Goal: Task Accomplishment & Management: Use online tool/utility

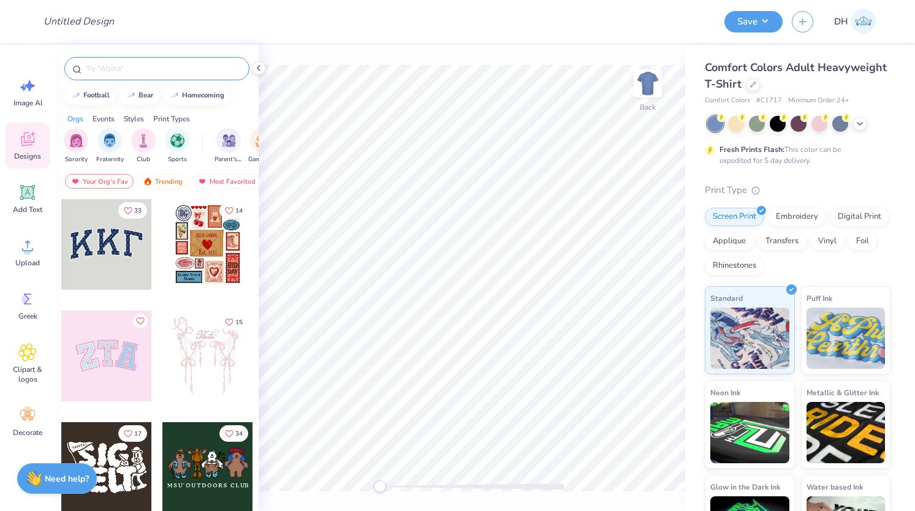
click at [118, 69] on input "text" at bounding box center [163, 69] width 157 height 12
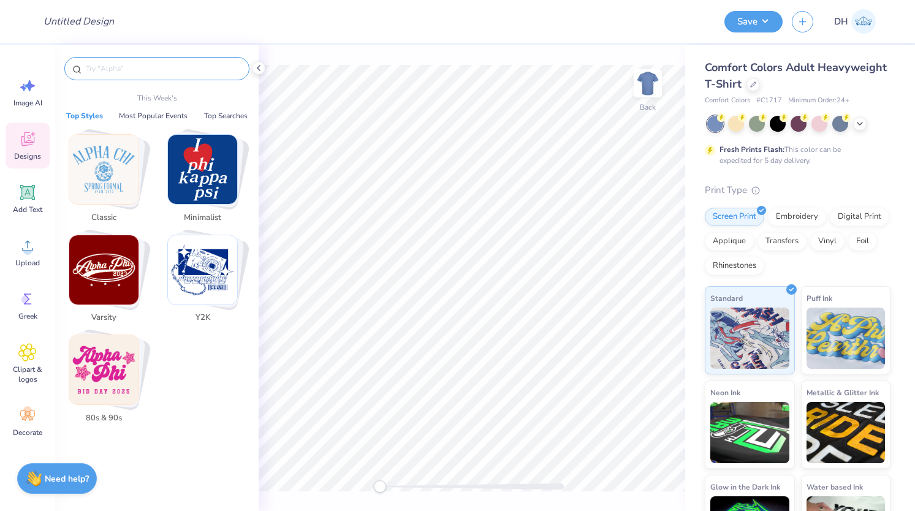
click at [108, 257] on img "Stack Card Button Varsity" at bounding box center [103, 269] width 69 height 69
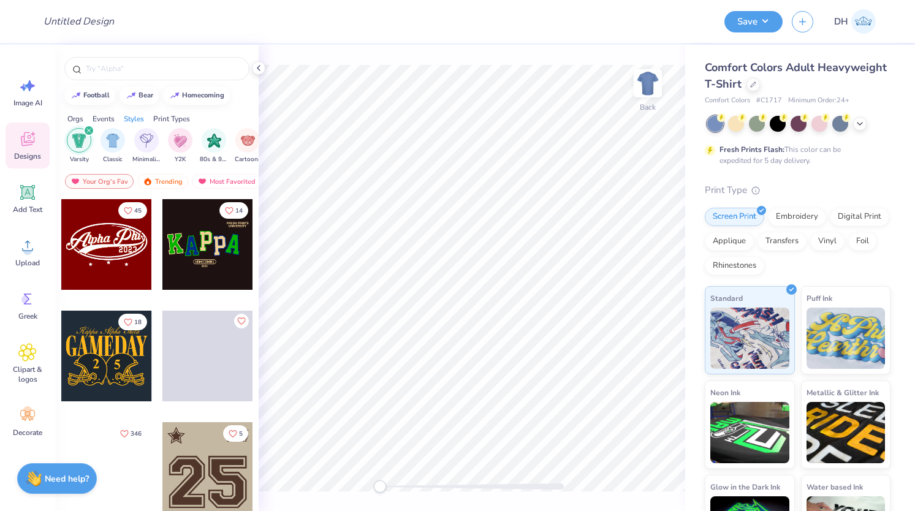
scroll to position [0, 642]
click at [123, 248] on div at bounding box center [106, 244] width 91 height 91
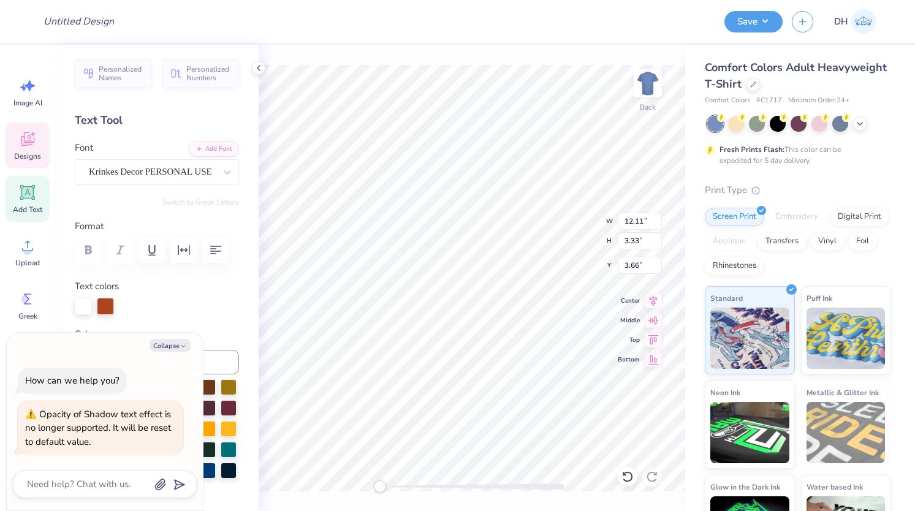
type textarea "x"
type textarea "G Phi0"
type textarea "x"
type textarea "Ga Phi0"
type textarea "x"
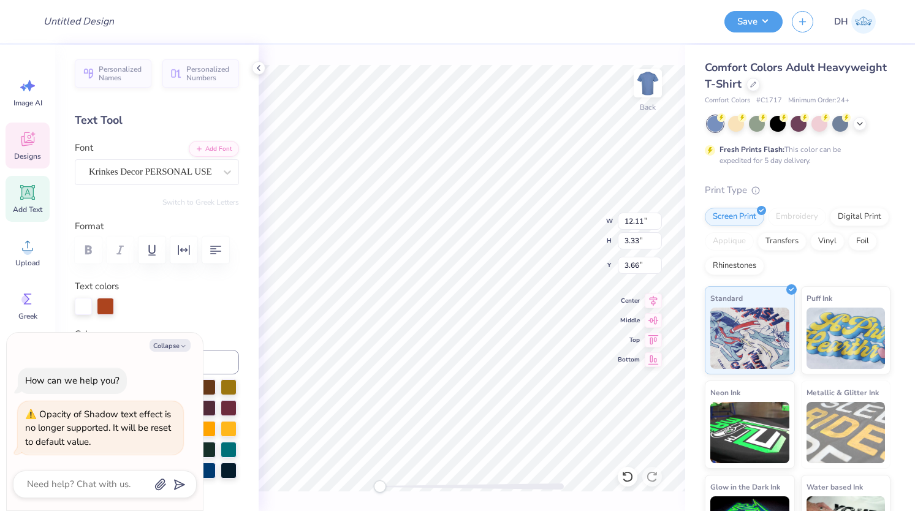
type textarea "Gam Phi0"
type textarea "x"
type textarea "Gamma Phi0"
type textarea "x"
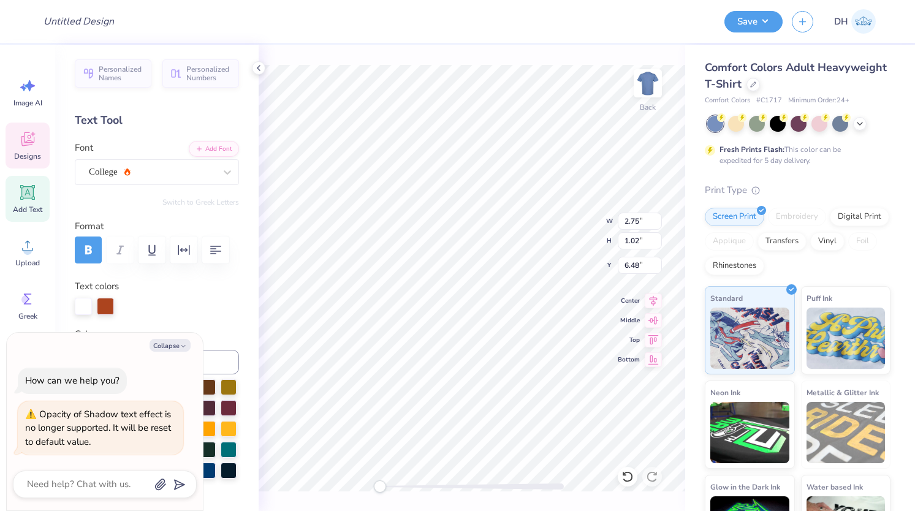
type textarea "202"
type textarea "x"
type textarea "2025"
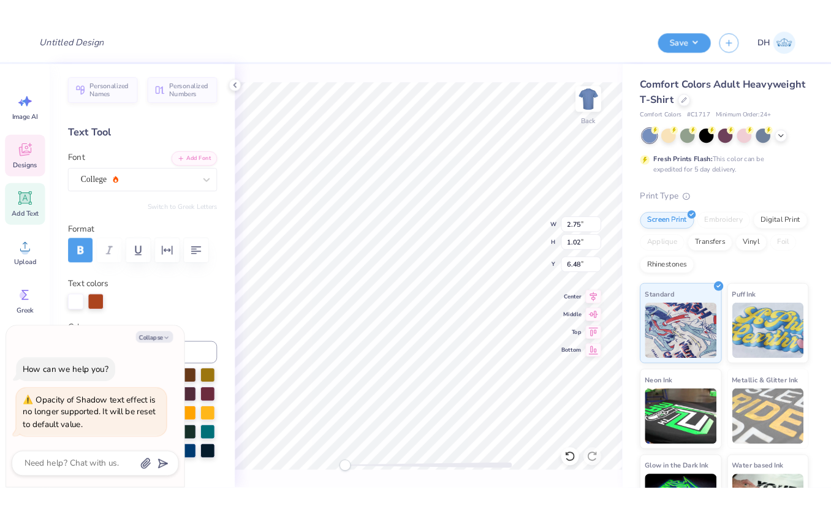
scroll to position [0, 0]
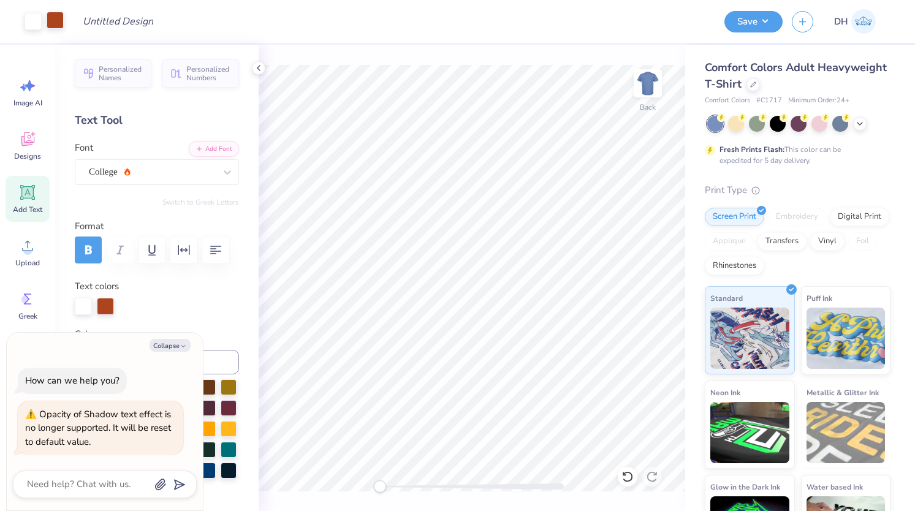
click at [49, 26] on div at bounding box center [55, 20] width 17 height 17
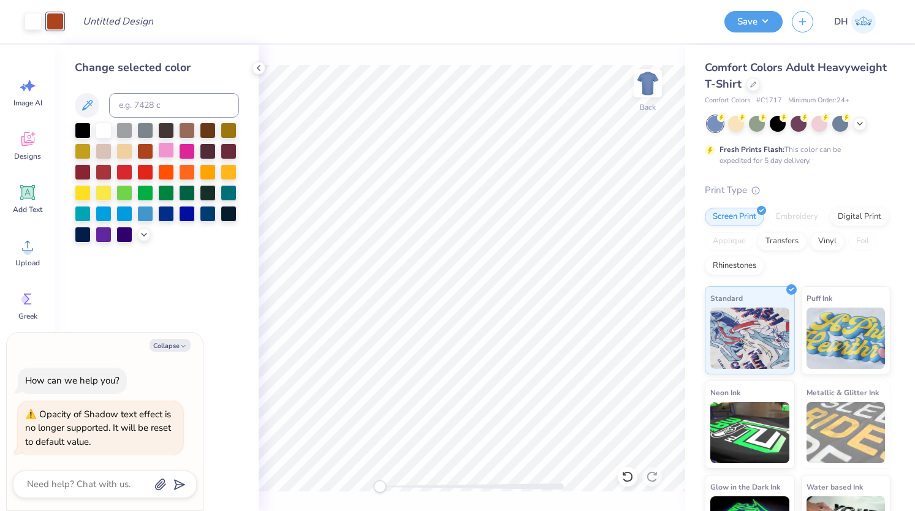
click at [158, 145] on div at bounding box center [166, 150] width 16 height 16
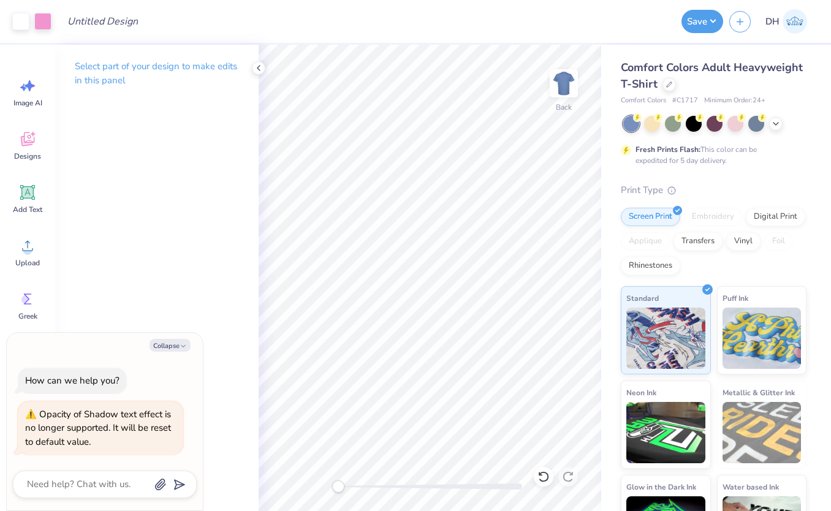
type textarea "x"
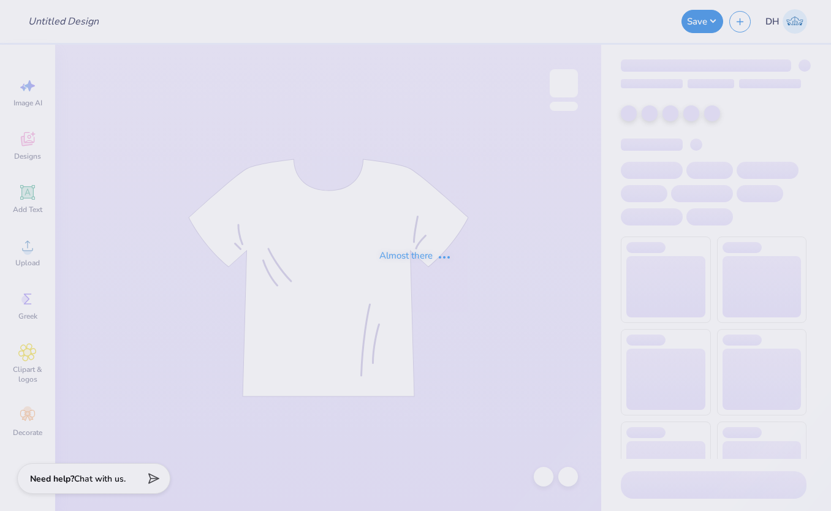
type input "Hot Air Balloon"
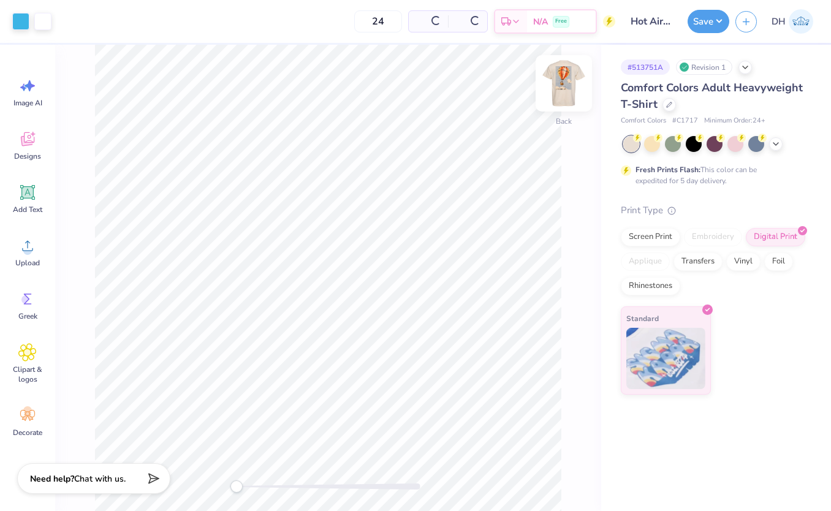
click at [574, 81] on img at bounding box center [563, 83] width 49 height 49
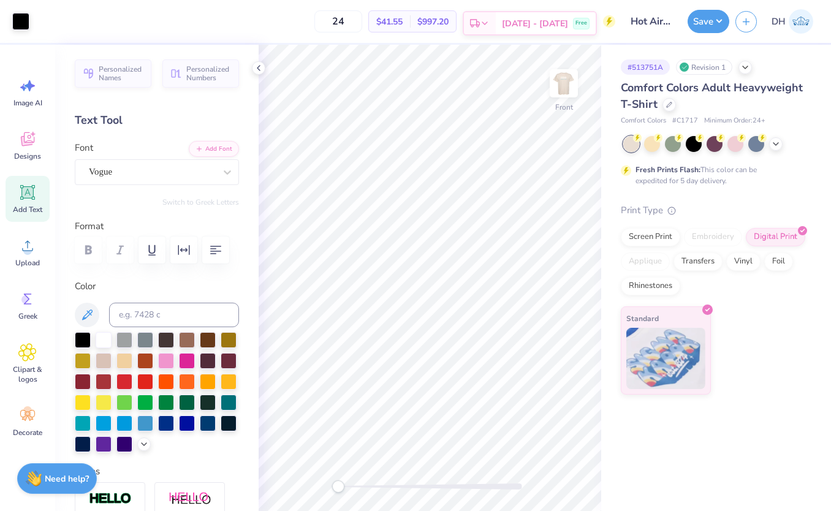
click at [521, 25] on div "[DATE] - [DATE] Free" at bounding box center [546, 23] width 100 height 22
click at [563, 86] on img at bounding box center [563, 83] width 49 height 49
click at [571, 85] on img at bounding box center [563, 83] width 49 height 49
